Goal: Task Accomplishment & Management: Use online tool/utility

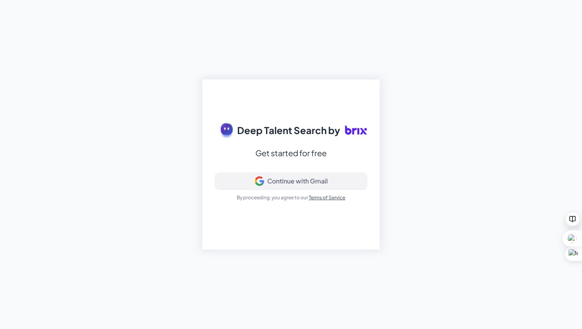
click at [302, 181] on div "Continue with Gmail" at bounding box center [297, 181] width 61 height 8
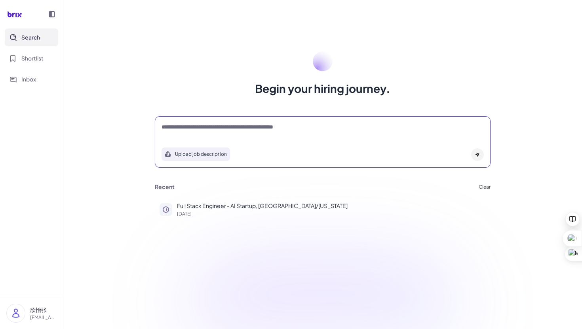
click at [247, 130] on textarea at bounding box center [323, 128] width 322 height 10
click at [197, 157] on button "Upload job description" at bounding box center [196, 154] width 68 height 13
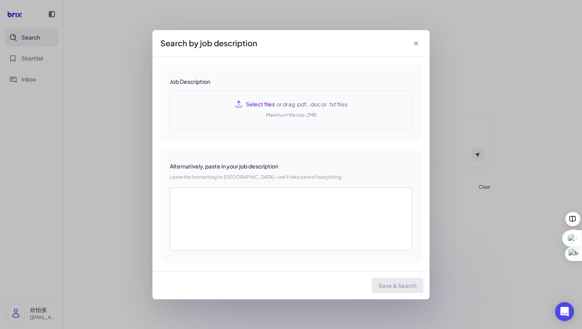
click at [282, 103] on span "or drag .pdf, .doc or .txt files" at bounding box center [311, 104] width 73 height 8
type textarea "**********"
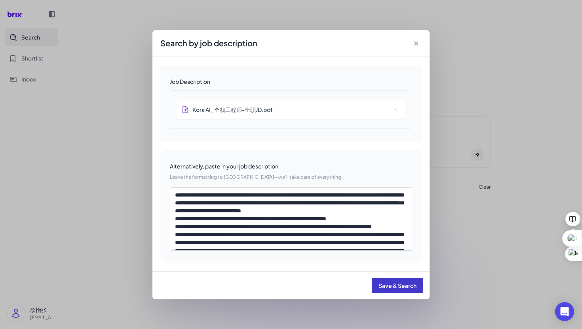
click at [394, 288] on span "Save & Search" at bounding box center [397, 285] width 38 height 7
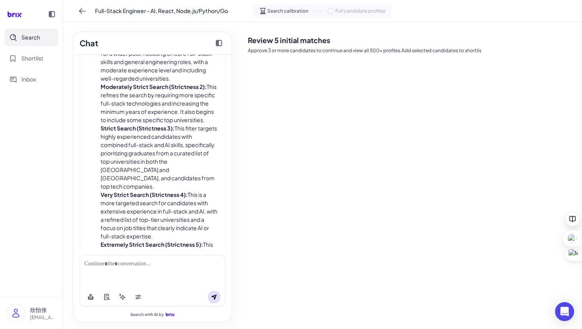
scroll to position [817, 0]
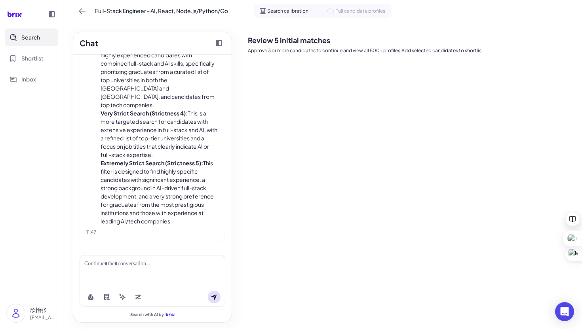
click at [331, 10] on span at bounding box center [330, 11] width 6 height 6
click at [288, 8] on span "Search calibration" at bounding box center [287, 11] width 41 height 7
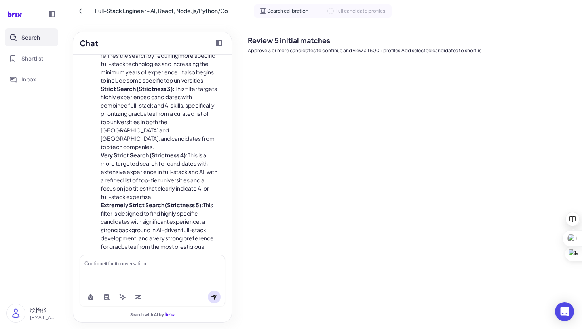
scroll to position [590, 0]
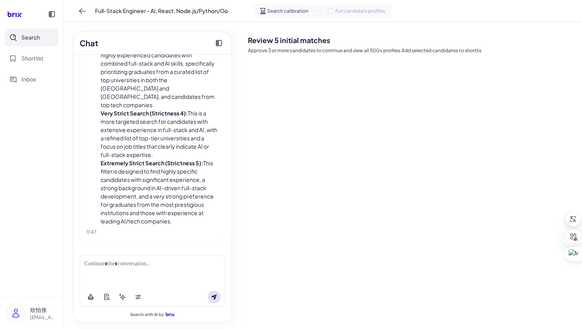
scroll to position [817, 0]
click at [112, 266] on div at bounding box center [152, 264] width 136 height 8
click at [212, 295] on icon at bounding box center [214, 297] width 6 height 6
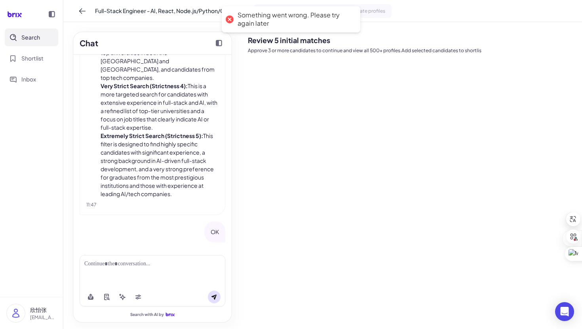
scroll to position [811, 0]
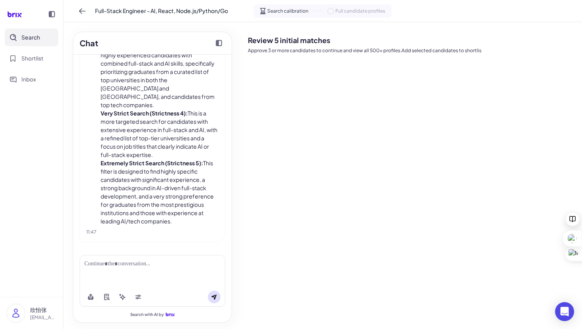
scroll to position [817, 0]
click at [80, 15] on button at bounding box center [82, 11] width 13 height 13
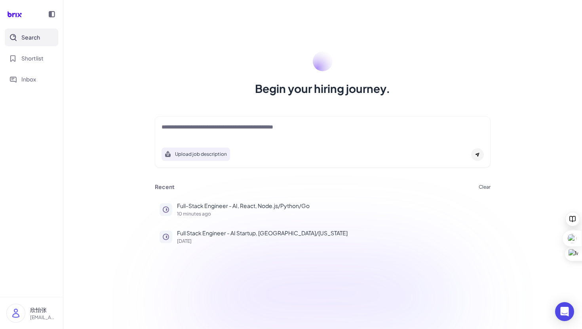
click at [20, 18] on icon at bounding box center [14, 14] width 23 height 16
click at [14, 15] on icon at bounding box center [14, 14] width 23 height 16
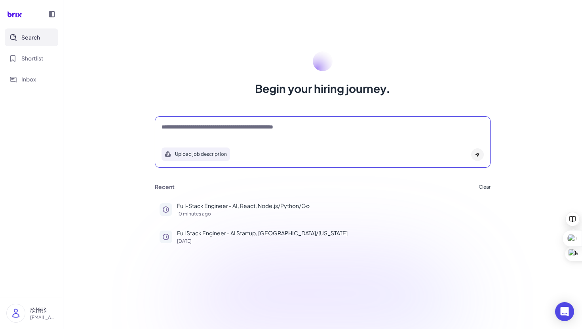
click at [293, 131] on textarea at bounding box center [323, 128] width 322 height 10
click at [335, 46] on div "Begin your hiring journey. Upload job description Job Titles Location Years of …" at bounding box center [322, 164] width 519 height 329
